Goal: Information Seeking & Learning: Find specific fact

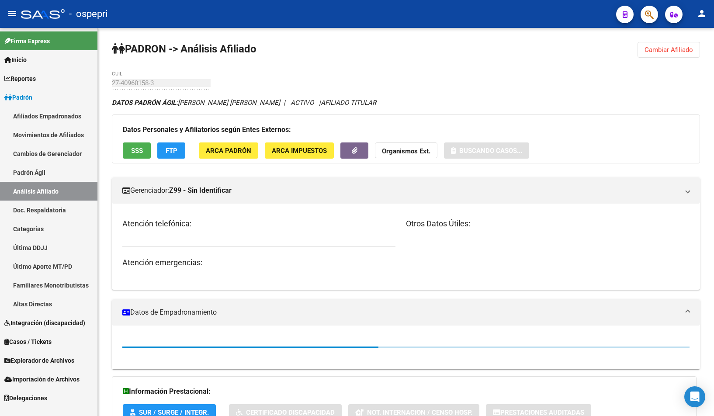
click at [647, 7] on span "button" at bounding box center [649, 15] width 9 height 18
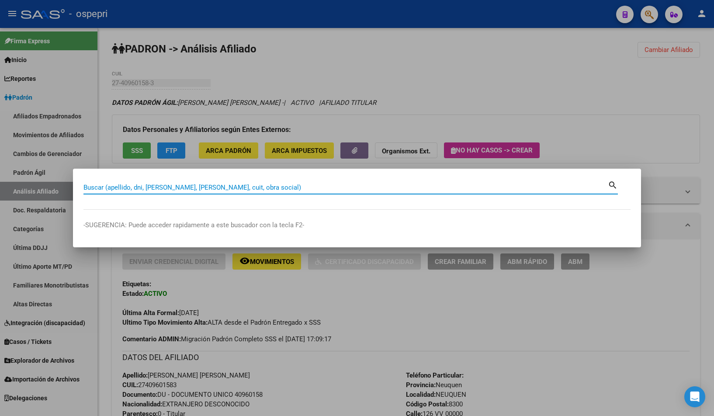
click at [322, 187] on input "Buscar (apellido, dni, [PERSON_NAME], [PERSON_NAME], cuit, obra social)" at bounding box center [345, 188] width 524 height 8
paste input "31870478"
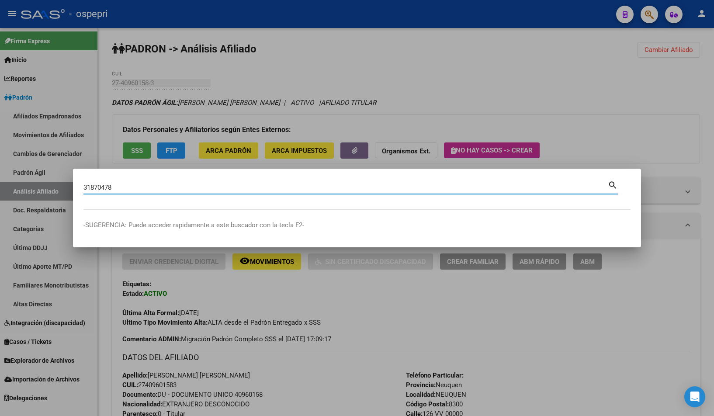
type input "31870478"
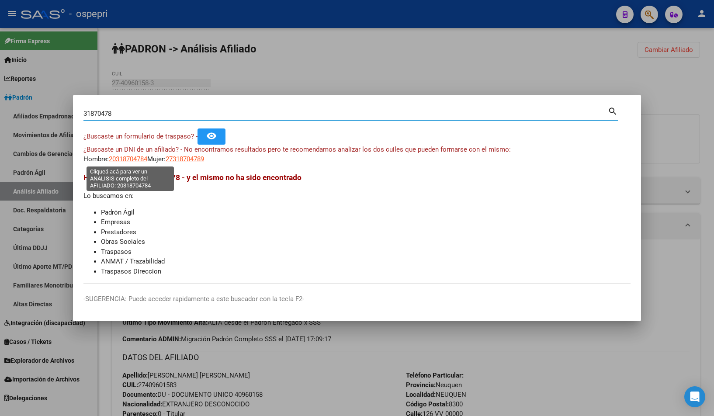
click at [125, 159] on span "20318704784" at bounding box center [128, 159] width 38 height 8
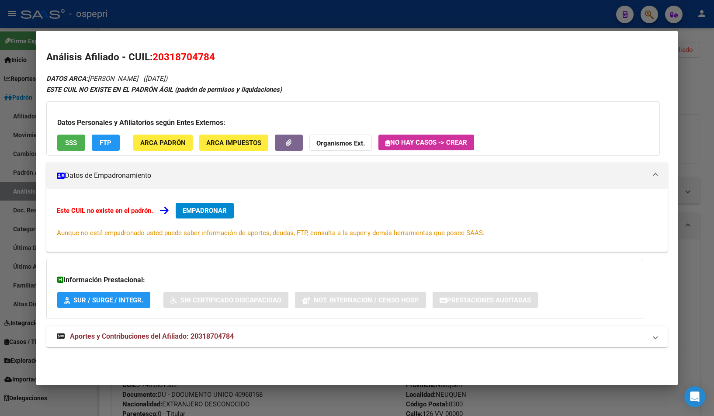
click at [218, 340] on span "Aportes y Contribuciones del Afiliado: 20318704784" at bounding box center [152, 336] width 164 height 8
click at [165, 56] on span "20318704784" at bounding box center [184, 56] width 62 height 11
copy span "20318704784"
